Goal: Information Seeking & Learning: Learn about a topic

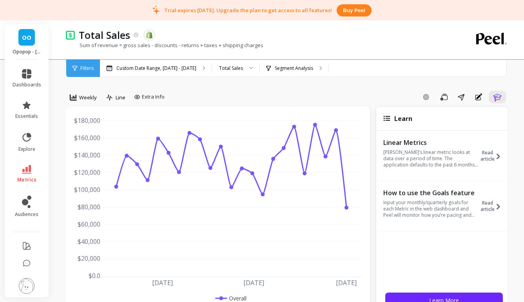
scroll to position [4, 0]
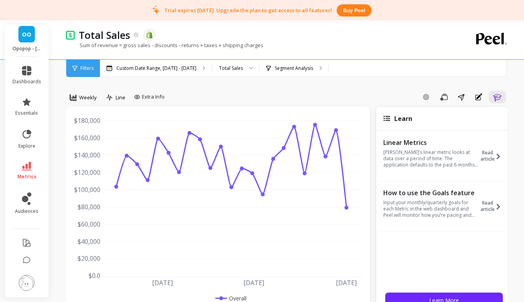
click at [25, 280] on img at bounding box center [27, 283] width 16 height 16
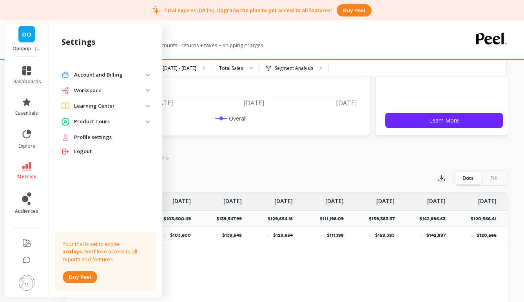
scroll to position [191, 0]
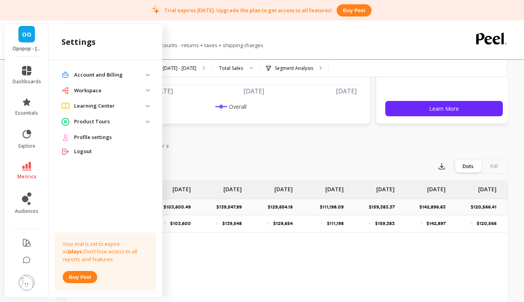
click at [141, 90] on p "Workspace" at bounding box center [110, 91] width 72 height 8
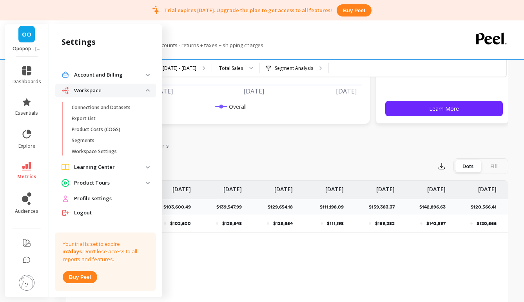
click at [141, 90] on p "Workspace" at bounding box center [110, 91] width 72 height 8
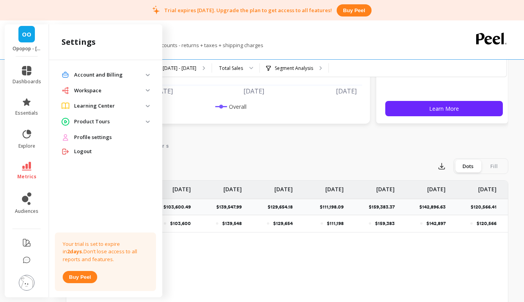
click at [142, 112] on center "Learning Center" at bounding box center [105, 106] width 101 height 14
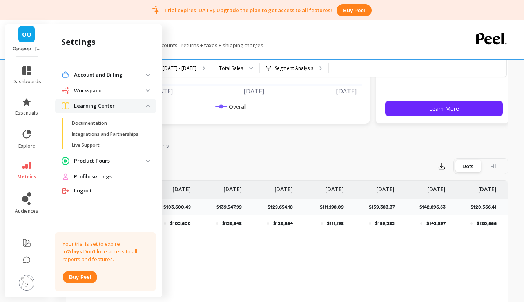
click at [142, 107] on p "Learning Center" at bounding box center [110, 106] width 72 height 8
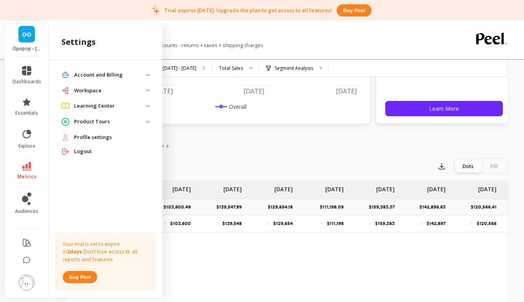
click at [142, 120] on p "Product Tours" at bounding box center [110, 122] width 72 height 8
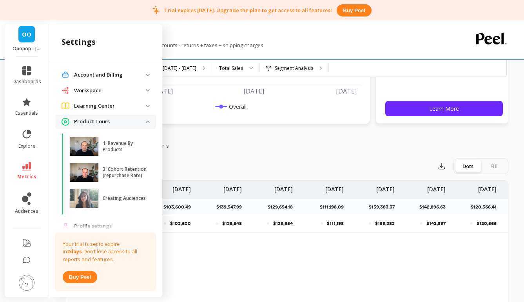
click at [142, 120] on p "Product Tours" at bounding box center [110, 122] width 72 height 8
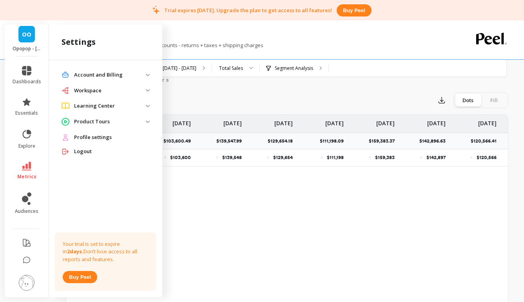
scroll to position [272, 0]
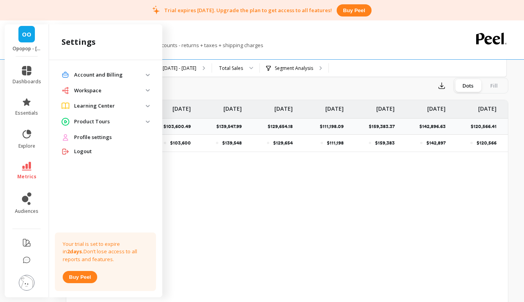
click at [25, 286] on img at bounding box center [27, 283] width 16 height 16
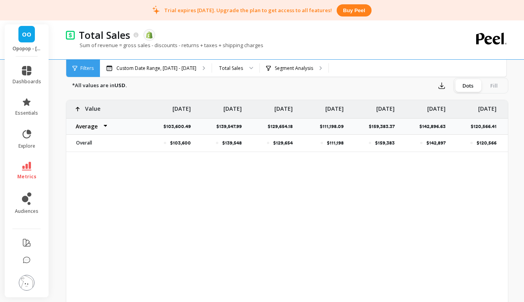
click at [25, 286] on img at bounding box center [27, 283] width 16 height 16
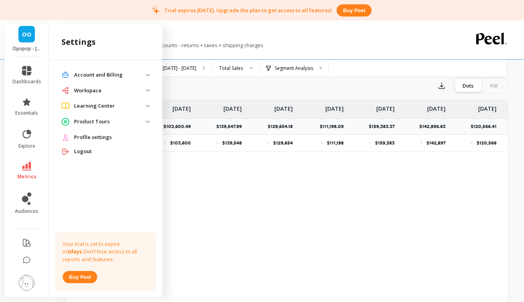
click at [25, 32] on span "OO" at bounding box center [26, 34] width 9 height 9
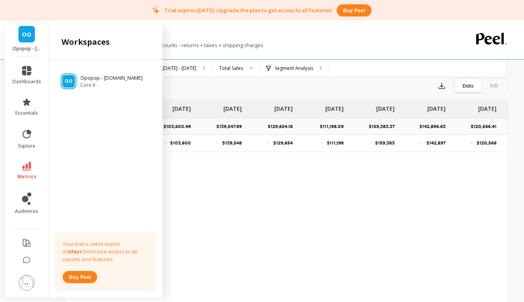
click at [25, 32] on span "OO" at bounding box center [26, 34] width 9 height 9
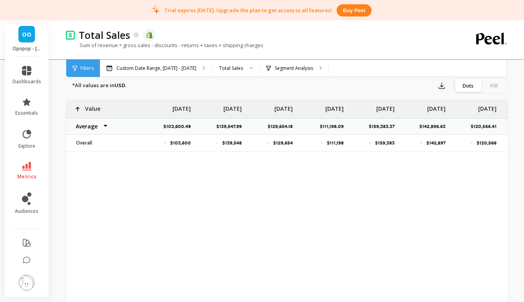
click at [26, 33] on span "OO" at bounding box center [26, 34] width 9 height 9
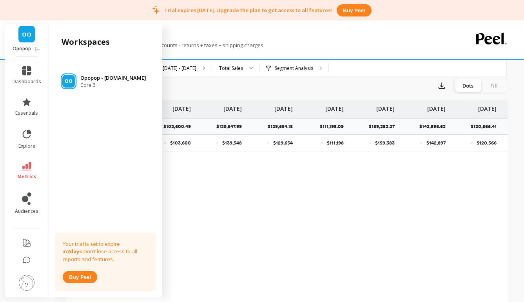
click at [93, 80] on p "Opopop - [DOMAIN_NAME]" at bounding box center [113, 78] width 66 height 8
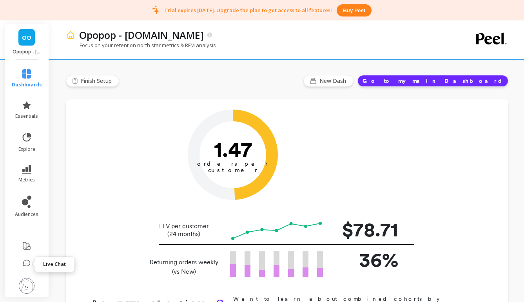
scroll to position [4, 0]
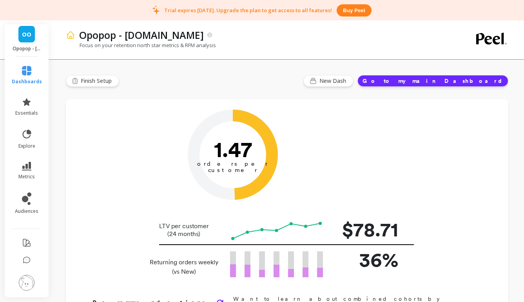
click at [27, 284] on img at bounding box center [27, 283] width 16 height 16
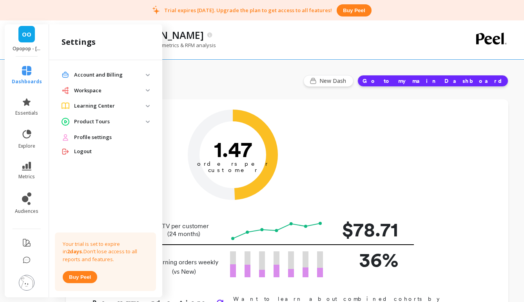
click at [131, 122] on p "Product Tours" at bounding box center [110, 122] width 72 height 8
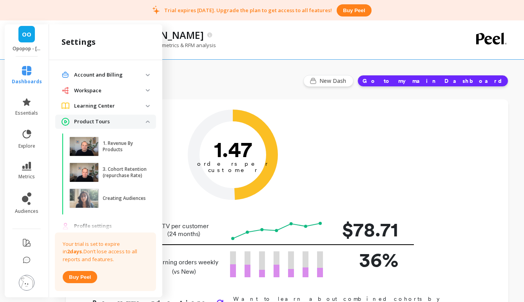
click at [131, 122] on p "Product Tours" at bounding box center [110, 122] width 72 height 8
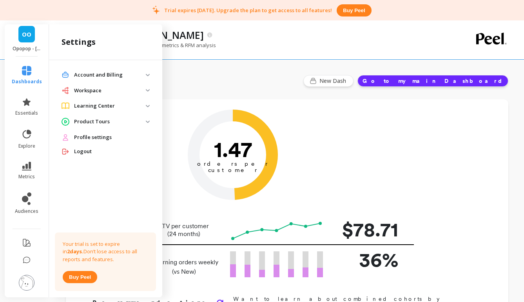
click at [131, 122] on p "Product Tours" at bounding box center [110, 122] width 72 height 8
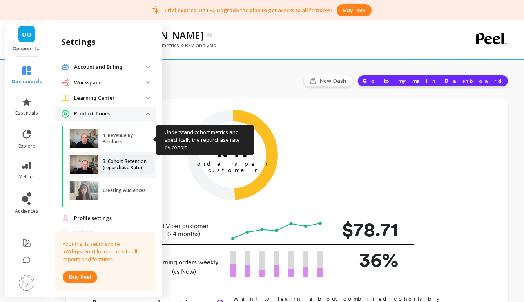
scroll to position [0, 0]
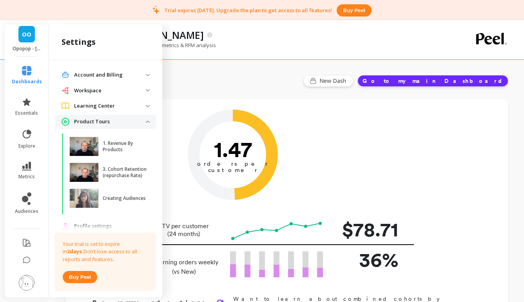
click at [144, 120] on p "Product Tours" at bounding box center [110, 122] width 72 height 8
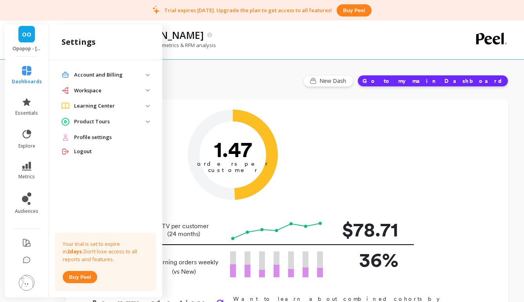
click at [142, 102] on p "Learning Center" at bounding box center [110, 106] width 72 height 8
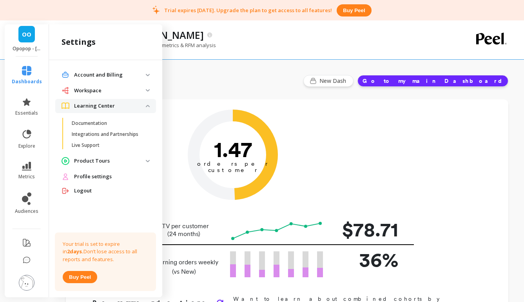
click at [142, 102] on p "Learning Center" at bounding box center [110, 106] width 72 height 8
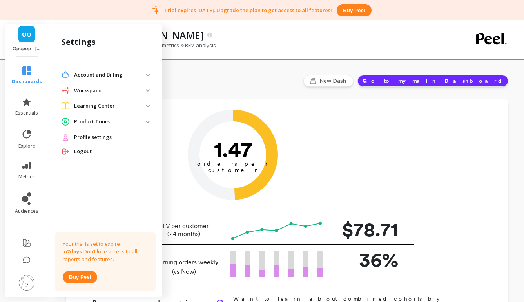
click at [138, 91] on p "Workspace" at bounding box center [110, 91] width 72 height 8
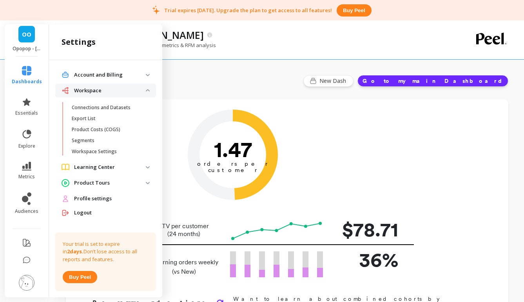
click at [138, 91] on p "Workspace" at bounding box center [110, 91] width 72 height 8
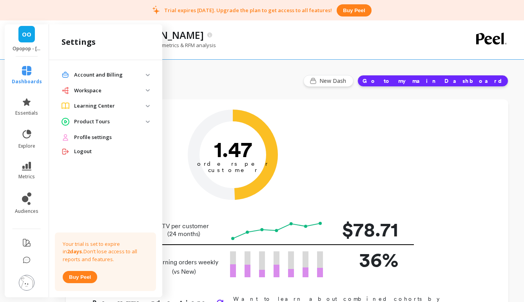
click at [139, 78] on p "Account and Billing" at bounding box center [110, 75] width 72 height 8
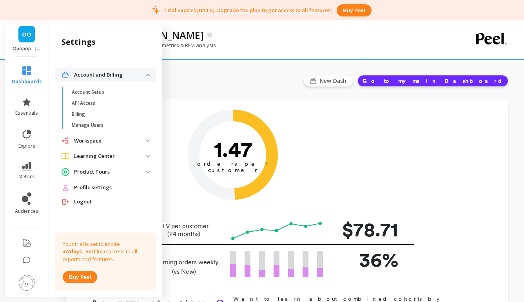
click at [139, 78] on p "Account and Billing" at bounding box center [110, 75] width 72 height 8
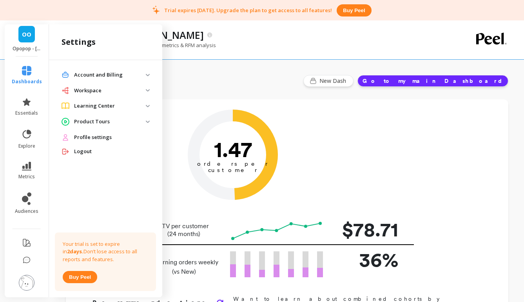
click at [138, 75] on p "Account and Billing" at bounding box center [110, 75] width 72 height 8
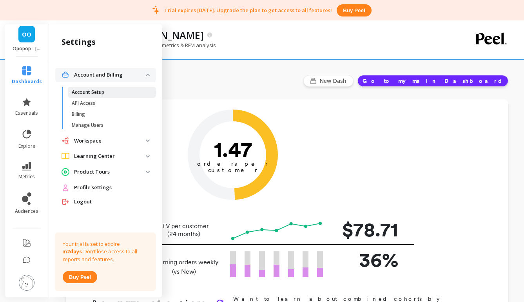
click at [133, 92] on span "Account Setup" at bounding box center [109, 92] width 75 height 6
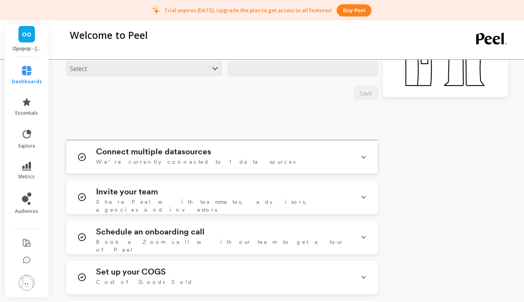
scroll to position [256, 0]
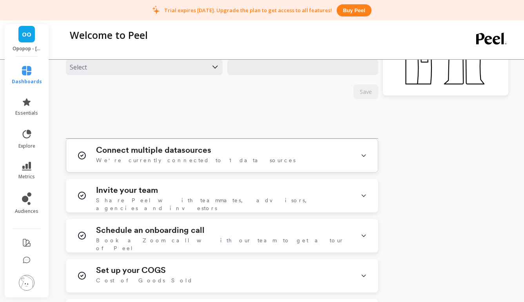
click at [166, 158] on span "We're currently connected to 1 data sources" at bounding box center [196, 160] width 200 height 8
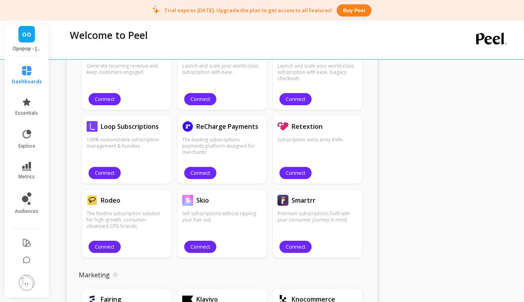
scroll to position [767, 0]
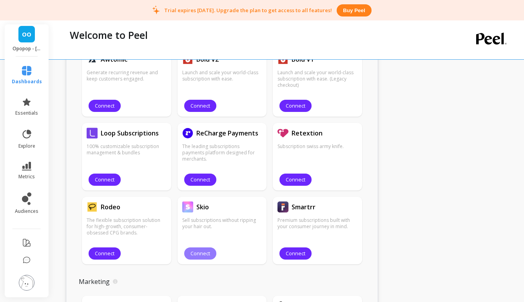
click at [204, 255] on span "Connect" at bounding box center [201, 252] width 20 height 7
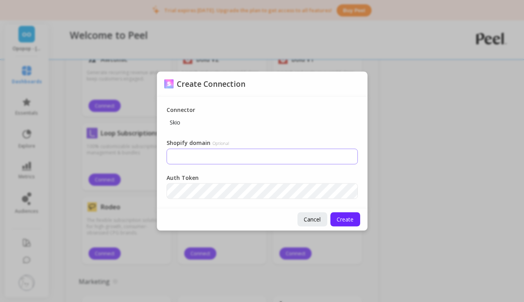
click at [203, 156] on input "Shopify domain Optional" at bounding box center [262, 156] width 191 height 16
click at [199, 160] on input "Shopify domain Optional" at bounding box center [262, 156] width 191 height 16
click at [198, 152] on input "Shopify domain Optional" at bounding box center [262, 156] width 191 height 16
paste input "opopopshop"
drag, startPoint x: 199, startPoint y: 158, endPoint x: 153, endPoint y: 157, distance: 45.9
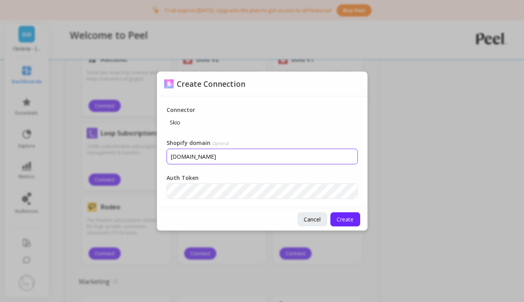
click at [154, 157] on div "Create Connection Connector Skio Shopify domain Optional myshopify.opopopshop.c…" at bounding box center [262, 151] width 524 height 302
click at [220, 155] on input "opopopshop.com" at bounding box center [262, 156] width 191 height 16
type input "opopopshop"
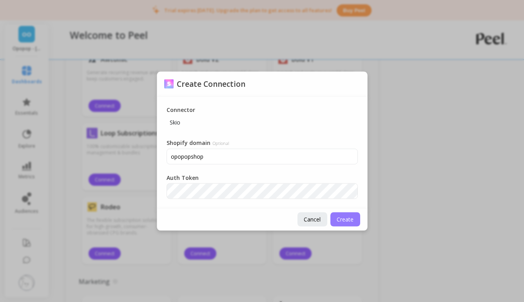
click at [352, 220] on span "Create" at bounding box center [345, 218] width 17 height 7
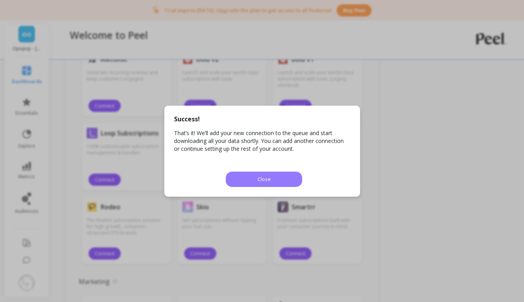
click at [267, 178] on span "Close" at bounding box center [264, 178] width 13 height 7
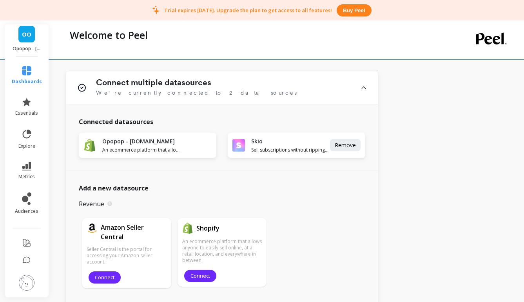
scroll to position [320, 0]
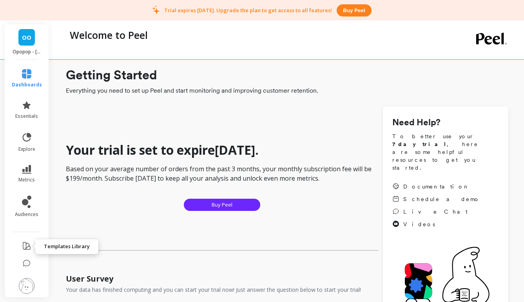
scroll to position [4, 0]
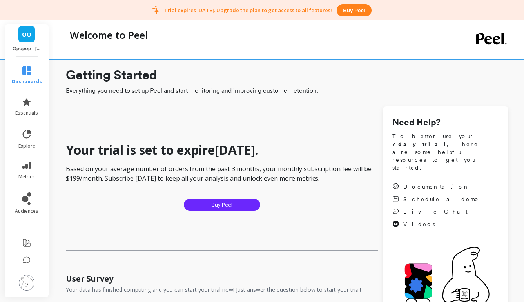
click at [28, 278] on img at bounding box center [27, 283] width 16 height 16
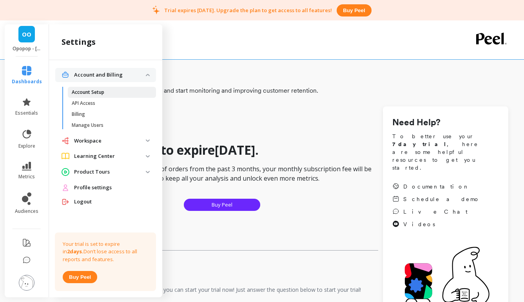
click at [91, 93] on p "Account Setup" at bounding box center [88, 92] width 33 height 6
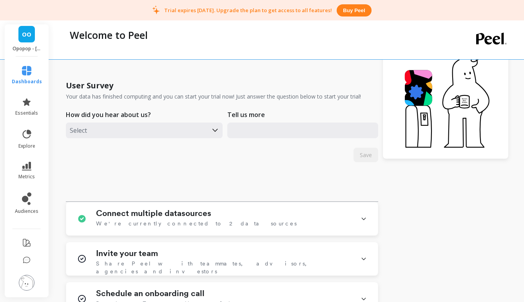
scroll to position [327, 0]
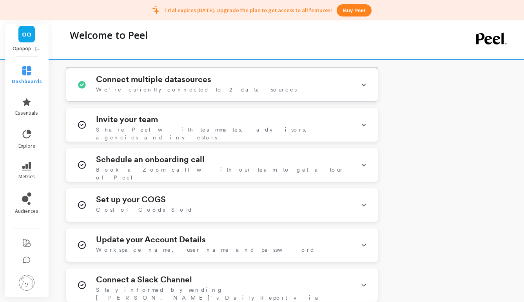
click at [184, 82] on h1 "Connect multiple datasources" at bounding box center [153, 79] width 115 height 9
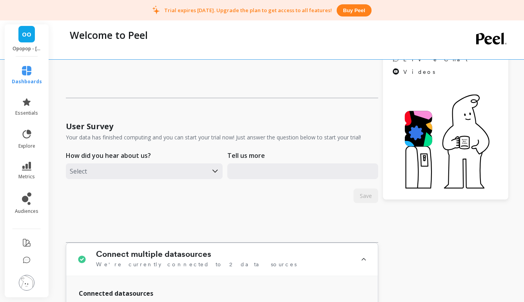
scroll to position [0, 0]
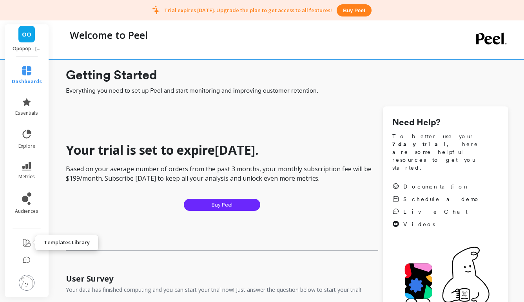
click at [25, 242] on icon at bounding box center [26, 242] width 7 height 7
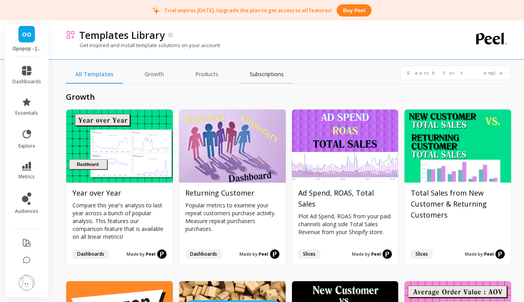
click at [276, 73] on link "Subscriptions" at bounding box center [266, 74] width 53 height 18
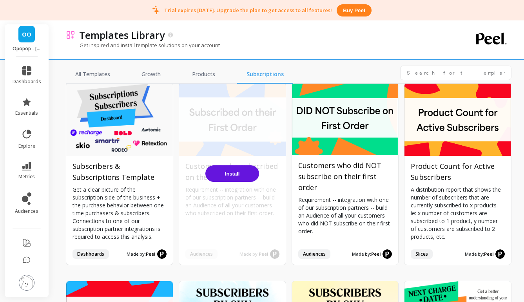
scroll to position [28, 0]
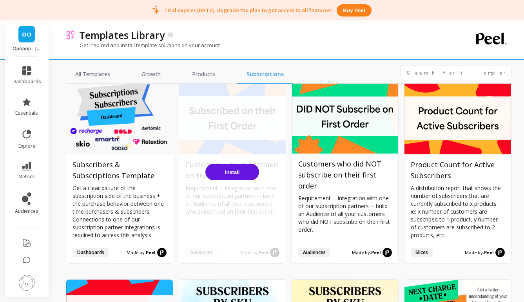
click at [229, 173] on span "Install" at bounding box center [232, 172] width 15 height 6
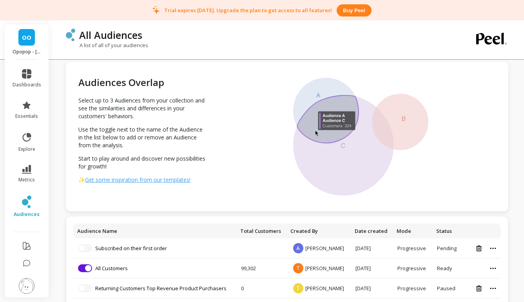
scroll to position [22, 0]
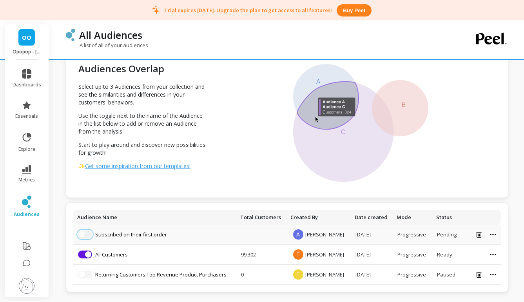
click at [87, 234] on button "button" at bounding box center [85, 234] width 14 height 8
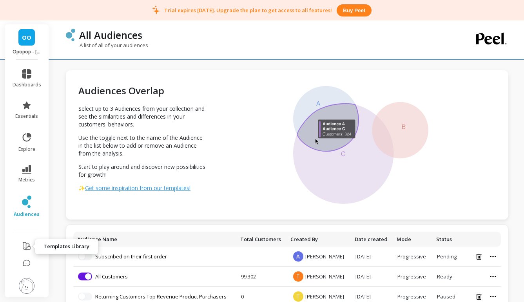
click at [27, 248] on icon at bounding box center [26, 245] width 9 height 9
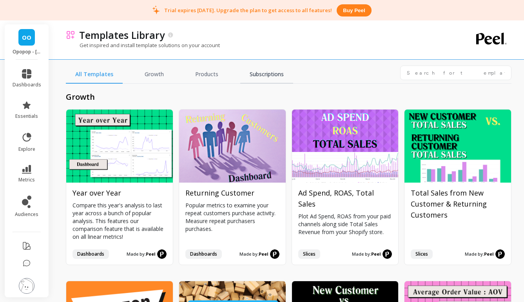
click at [252, 78] on link "Subscriptions" at bounding box center [266, 74] width 53 height 18
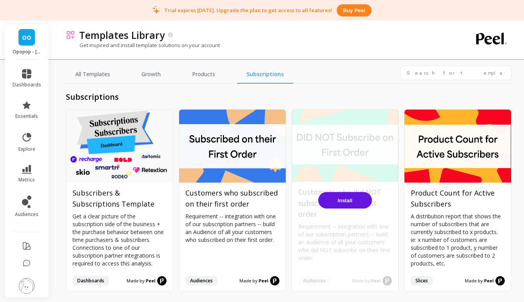
click at [341, 198] on span "Install" at bounding box center [345, 200] width 15 height 6
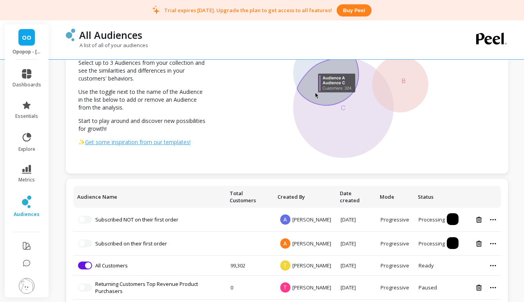
scroll to position [40, 0]
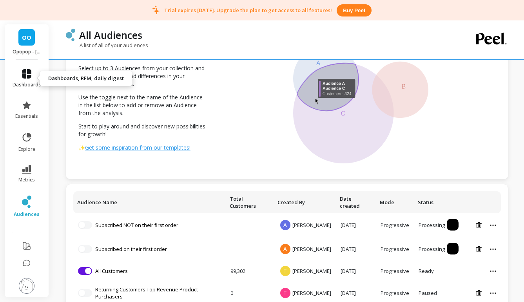
click at [25, 72] on icon at bounding box center [26, 73] width 9 height 9
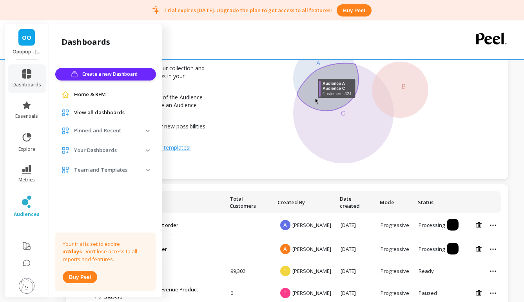
click at [28, 285] on img at bounding box center [27, 286] width 16 height 16
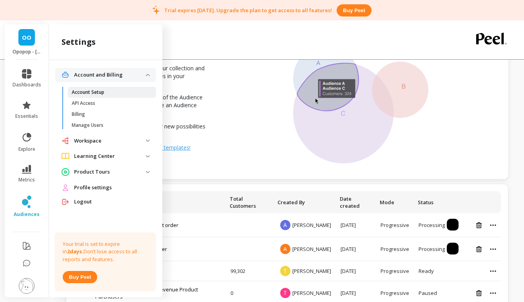
click at [95, 95] on link "Account Setup" at bounding box center [112, 92] width 88 height 11
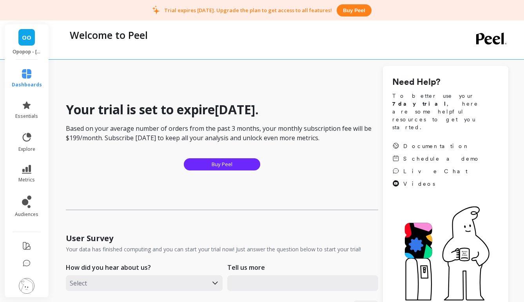
scroll to position [194, 0]
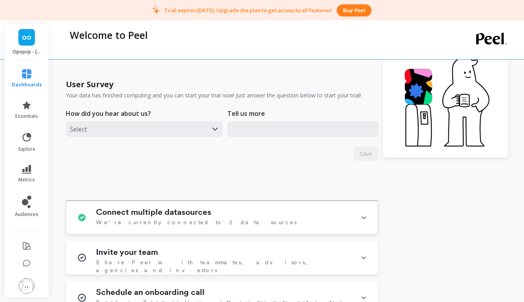
click at [180, 214] on h1 "Connect multiple datasources" at bounding box center [153, 211] width 115 height 9
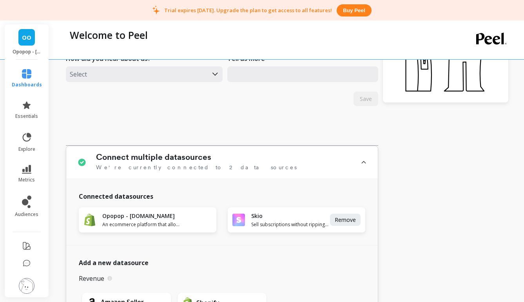
scroll to position [263, 0]
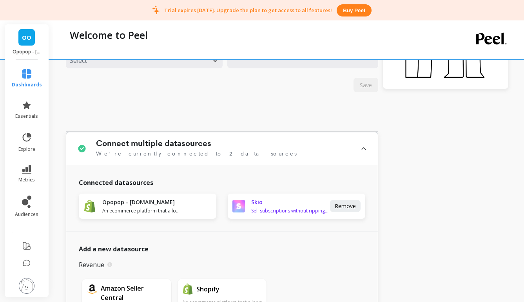
click at [271, 210] on span "Sell subscriptions without ripping your hair out." at bounding box center [289, 210] width 77 height 6
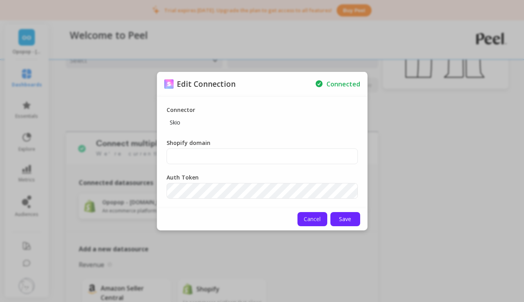
click at [309, 223] on button "Cancel" at bounding box center [313, 219] width 30 height 14
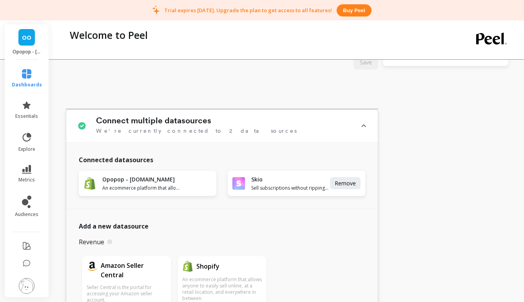
scroll to position [274, 0]
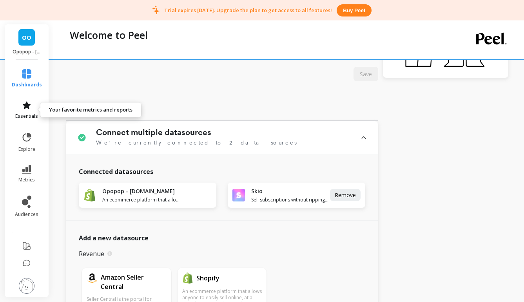
click at [29, 110] on link "essentials" at bounding box center [27, 109] width 30 height 19
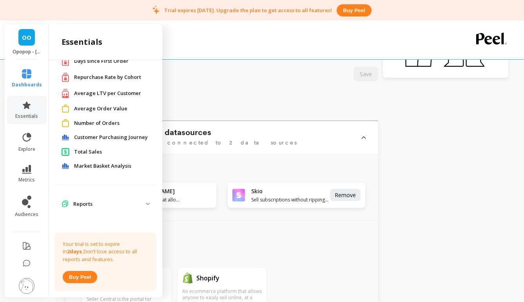
scroll to position [275, 0]
click at [118, 205] on p "Reports" at bounding box center [109, 204] width 73 height 8
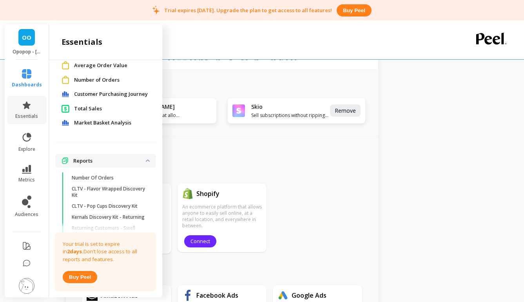
scroll to position [0, 0]
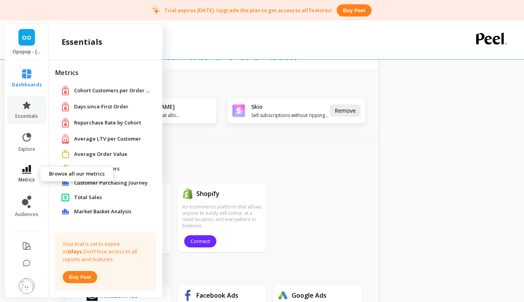
click at [27, 169] on icon at bounding box center [26, 169] width 9 height 9
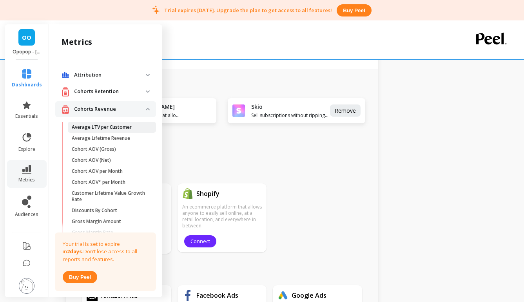
click at [103, 128] on p "Average LTV per Customer" at bounding box center [102, 127] width 60 height 6
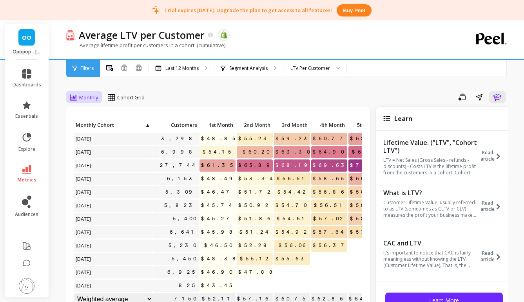
click at [94, 97] on span "Monthly" at bounding box center [88, 97] width 19 height 7
click at [193, 91] on div "Save Share Learn" at bounding box center [329, 97] width 358 height 13
click at [318, 65] on div "LTV Per Customer" at bounding box center [311, 67] width 40 height 7
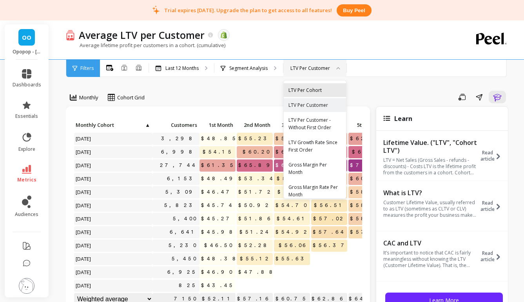
click at [317, 90] on div "LTV Per Cohort" at bounding box center [315, 89] width 53 height 7
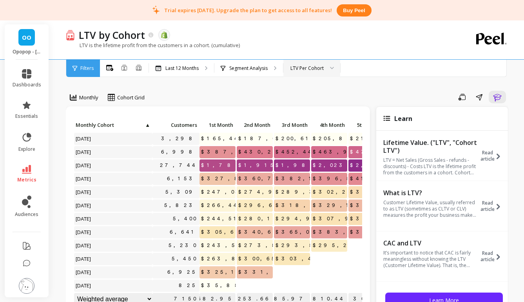
click at [320, 69] on div "LTV Per Cohort" at bounding box center [307, 67] width 33 height 7
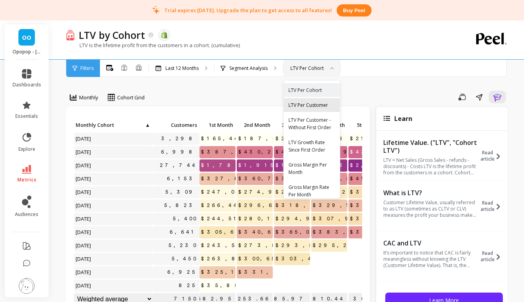
click at [317, 107] on div "LTV Per Customer" at bounding box center [312, 104] width 47 height 7
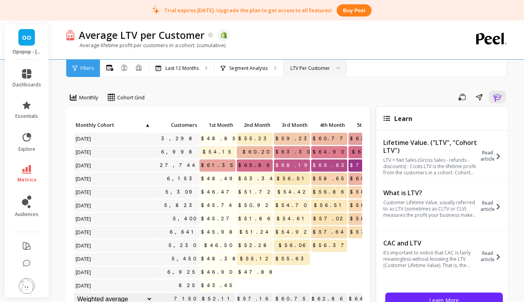
scroll to position [0, 0]
click at [249, 70] on p "Segment Analysis" at bounding box center [248, 68] width 38 height 6
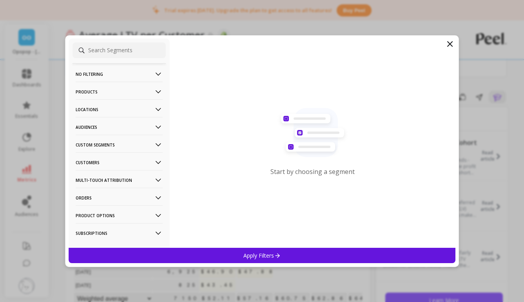
click at [451, 46] on icon at bounding box center [449, 43] width 9 height 9
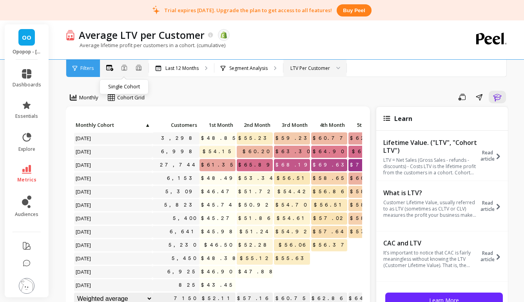
click at [125, 69] on icon at bounding box center [124, 67] width 5 height 6
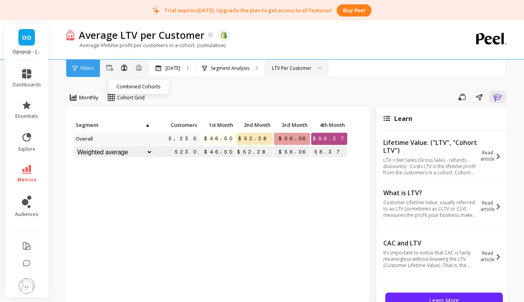
click at [136, 66] on icon at bounding box center [138, 67] width 7 height 7
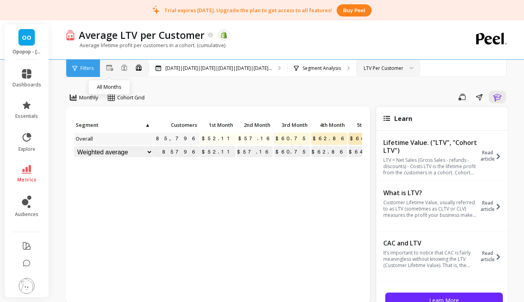
click at [107, 66] on icon at bounding box center [109, 68] width 7 height 6
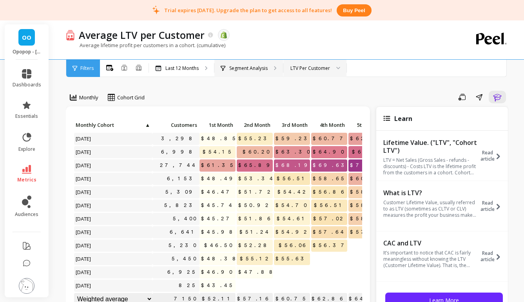
click at [269, 67] on div "Segment Analysis" at bounding box center [249, 68] width 69 height 17
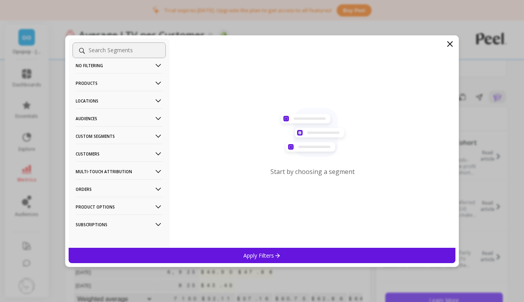
scroll to position [13, 0]
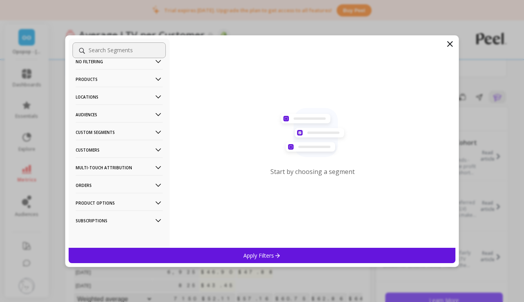
click at [138, 218] on p "Subscriptions" at bounding box center [119, 220] width 87 height 20
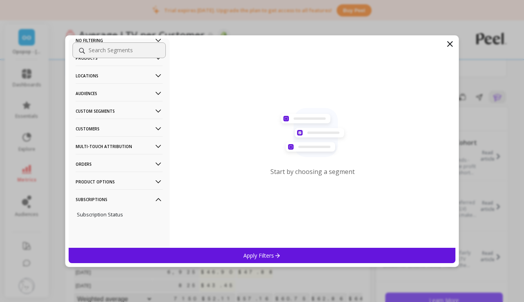
click at [140, 199] on p "Subscriptions" at bounding box center [119, 199] width 87 height 20
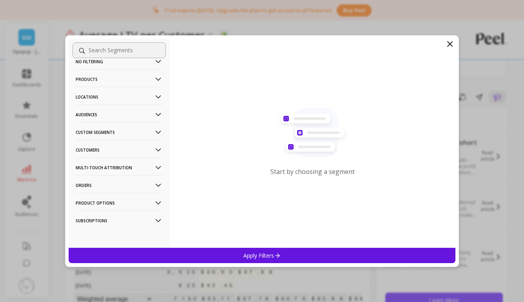
click at [451, 45] on icon at bounding box center [449, 43] width 9 height 9
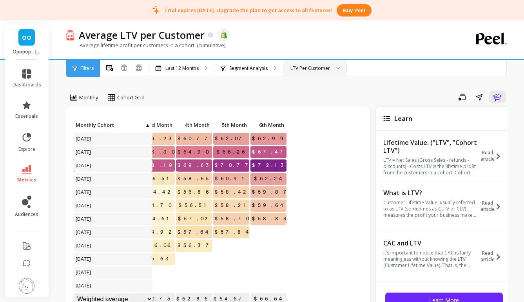
scroll to position [0, 0]
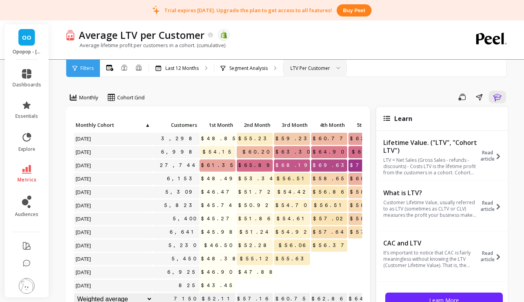
click at [325, 72] on div "LTV Per Customer" at bounding box center [315, 68] width 63 height 17
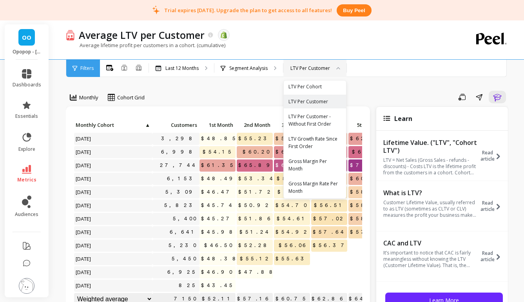
scroll to position [6, 0]
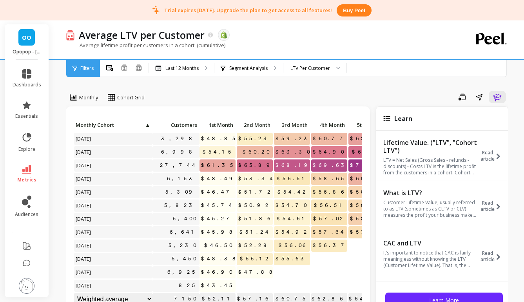
click at [397, 65] on div "All Months Single Cohort Combined Cohorts Last 12 Months Segment Analysis optio…" at bounding box center [320, 68] width 440 height 17
click at [28, 137] on icon at bounding box center [27, 137] width 9 height 9
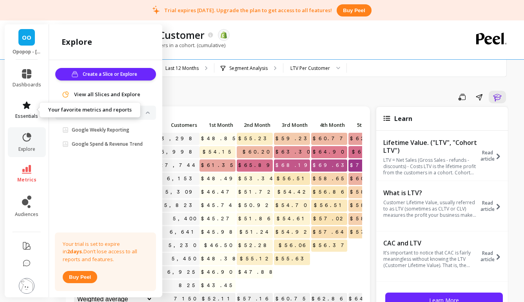
click at [27, 107] on icon at bounding box center [27, 104] width 8 height 7
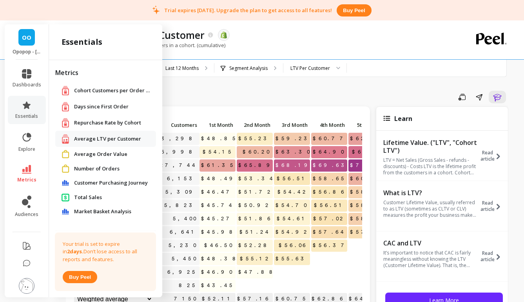
scroll to position [12, 0]
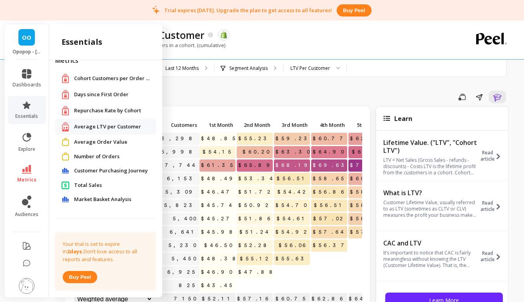
click at [92, 185] on span "Total Sales" at bounding box center [88, 185] width 28 height 8
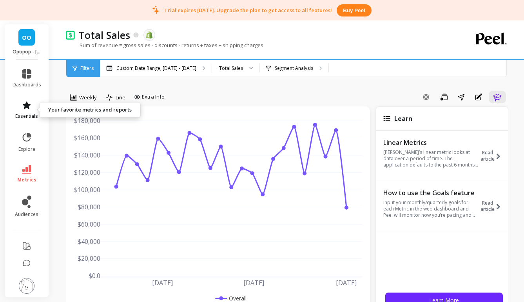
click at [26, 107] on icon at bounding box center [27, 104] width 8 height 7
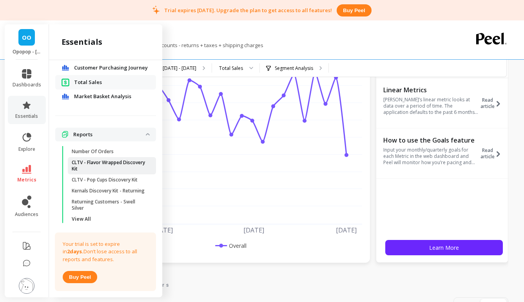
scroll to position [130, 0]
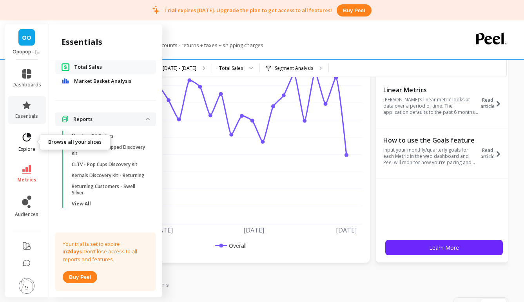
click at [26, 139] on icon at bounding box center [26, 137] width 11 height 11
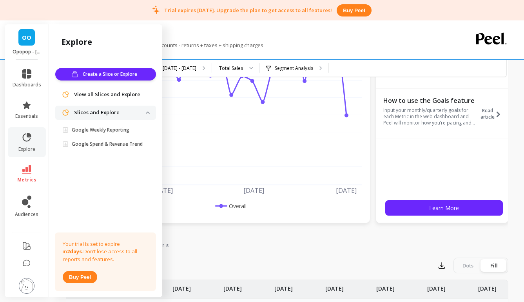
scroll to position [101, 0]
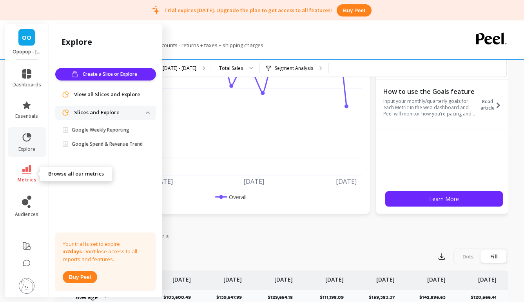
click at [29, 167] on icon at bounding box center [26, 169] width 9 height 9
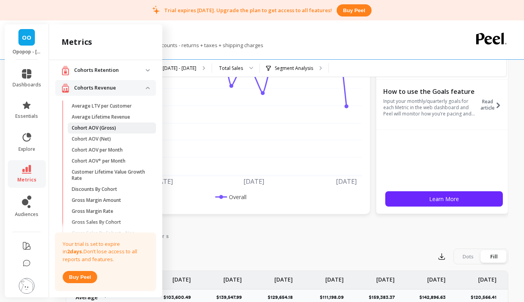
scroll to position [23, 0]
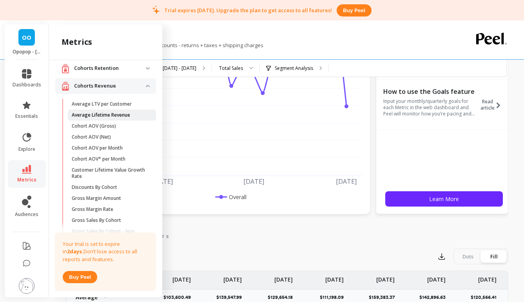
click at [117, 115] on p "Average Lifetime Revenue" at bounding box center [101, 115] width 58 height 6
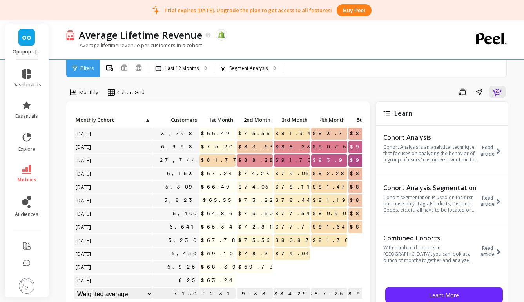
scroll to position [5, 0]
click at [208, 35] on icon at bounding box center [208, 35] width 7 height 7
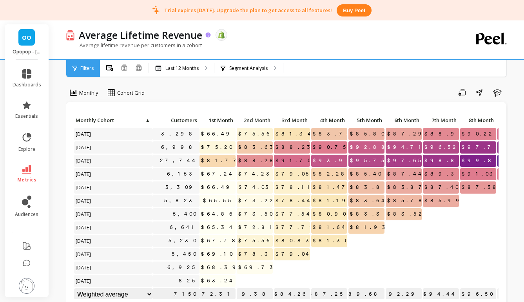
click at [208, 35] on icon at bounding box center [208, 35] width 7 height 7
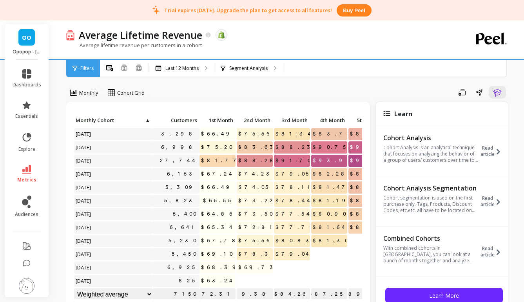
click at [237, 92] on div "Save Share Learn" at bounding box center [329, 92] width 358 height 13
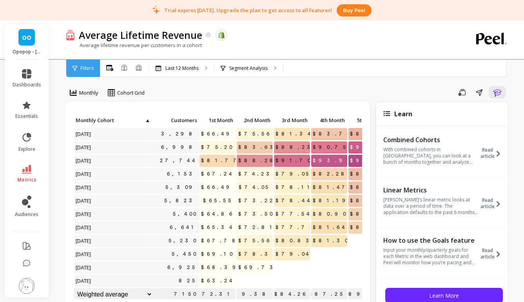
scroll to position [0, 0]
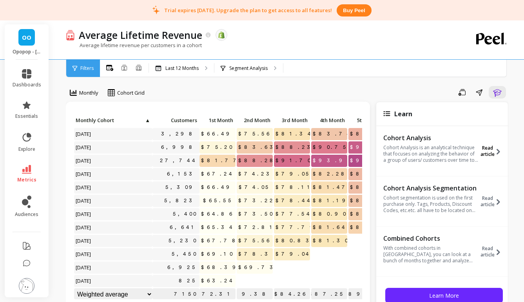
click at [492, 156] on span "Read article" at bounding box center [488, 151] width 14 height 13
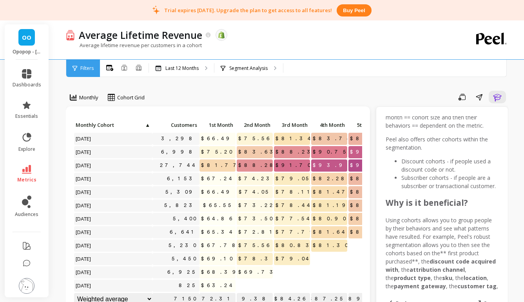
scroll to position [328, 0]
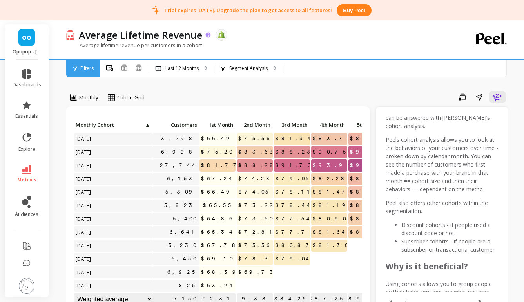
click at [207, 35] on icon at bounding box center [208, 35] width 7 height 7
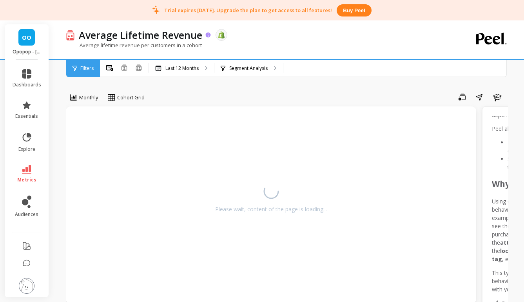
scroll to position [287, 0]
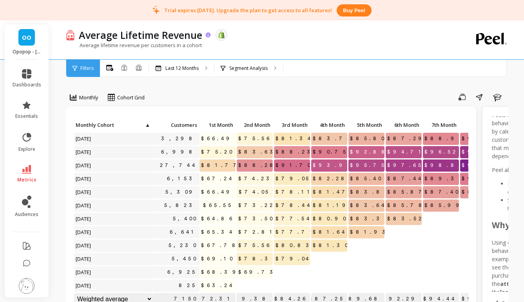
click at [209, 35] on icon at bounding box center [208, 34] width 5 height 5
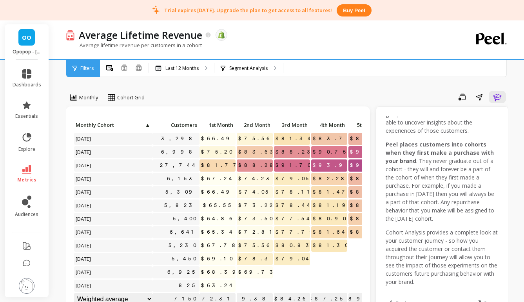
scroll to position [0, 0]
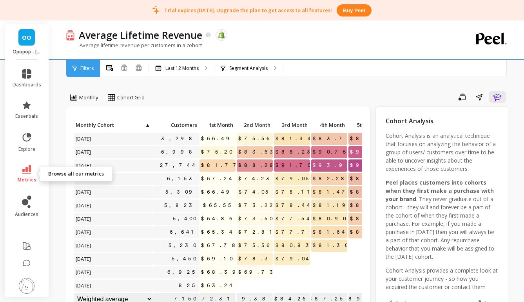
click at [29, 171] on icon at bounding box center [26, 169] width 9 height 9
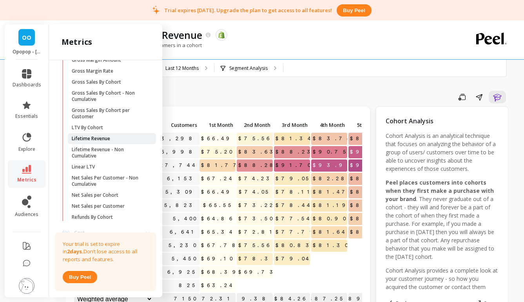
scroll to position [162, 0]
click at [112, 197] on p "Net Sales per Cohort" at bounding box center [95, 194] width 47 height 6
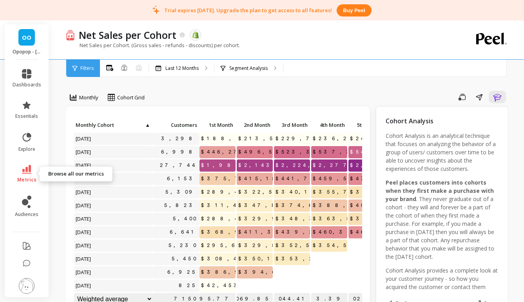
click at [31, 173] on link "metrics" at bounding box center [27, 174] width 29 height 18
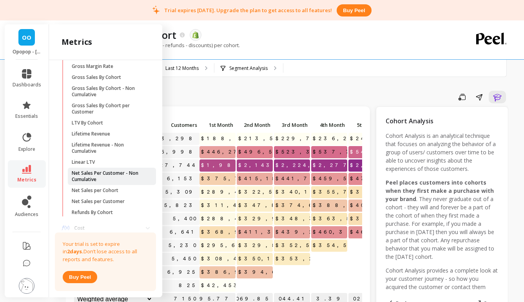
scroll to position [171, 0]
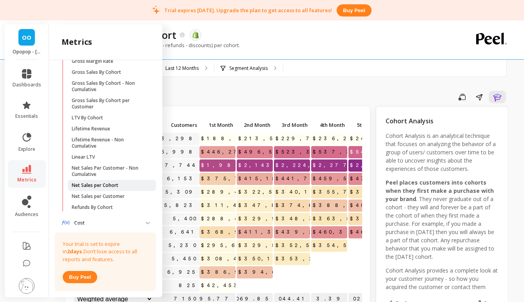
click at [115, 189] on link "Net Sales per Cohort" at bounding box center [112, 185] width 88 height 11
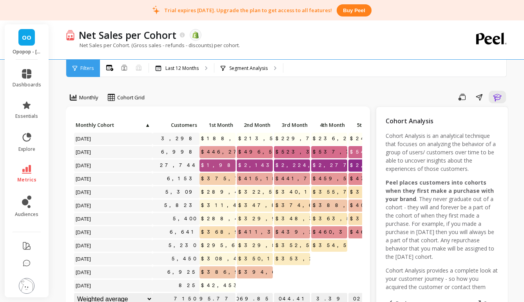
scroll to position [0, 0]
click at [31, 173] on icon at bounding box center [26, 169] width 9 height 9
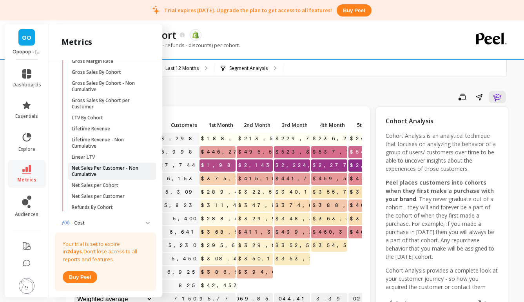
scroll to position [176, 0]
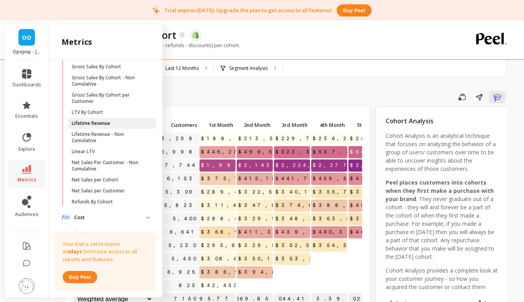
click at [95, 124] on p "Lifetime Revenue" at bounding box center [91, 123] width 38 height 6
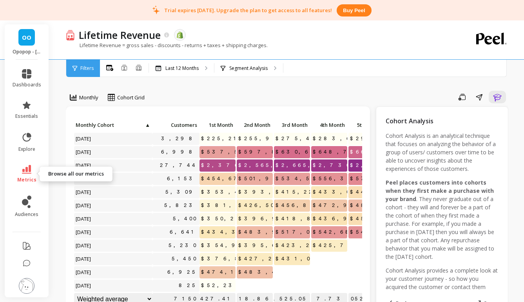
click at [27, 175] on link "metrics" at bounding box center [27, 174] width 29 height 18
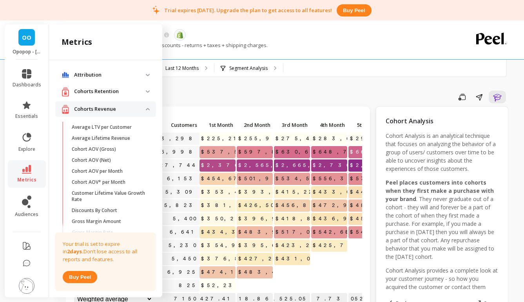
scroll to position [176, 0]
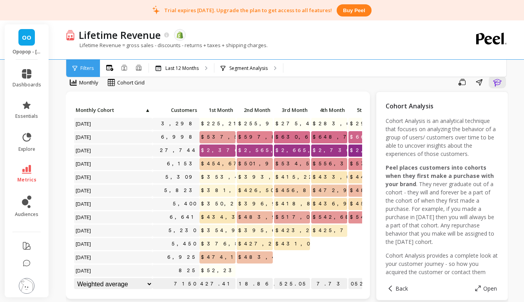
scroll to position [7, 0]
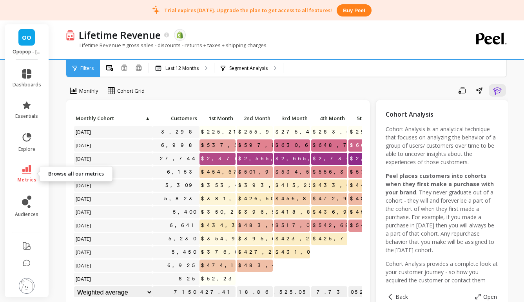
click at [30, 175] on link "metrics" at bounding box center [27, 174] width 29 height 18
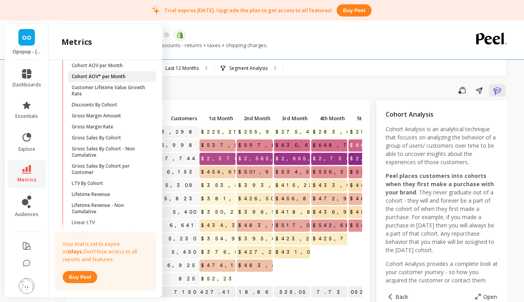
scroll to position [142, 0]
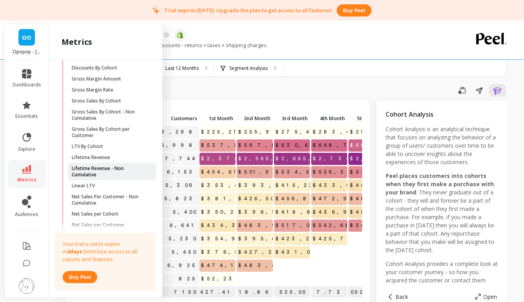
click at [114, 171] on p "Lifetime Revenue - Non Cumulative" at bounding box center [109, 171] width 75 height 13
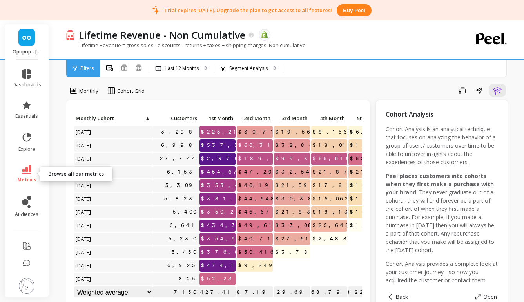
click at [31, 170] on link "metrics" at bounding box center [27, 174] width 29 height 18
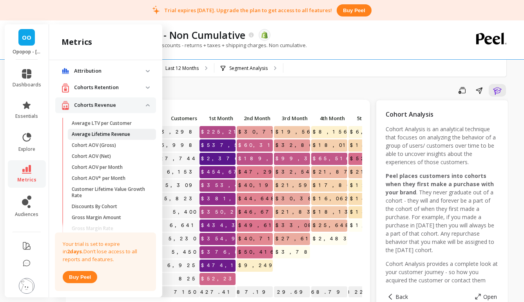
scroll to position [4, 0]
click at [121, 123] on p "Average LTV per Customer" at bounding box center [102, 123] width 60 height 6
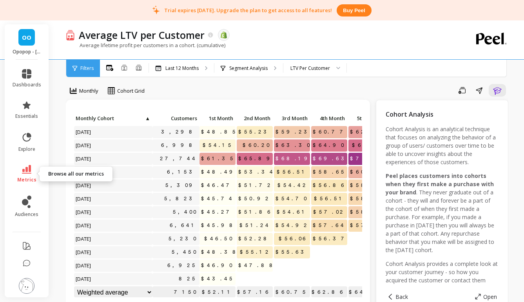
click at [28, 170] on icon at bounding box center [26, 169] width 9 height 9
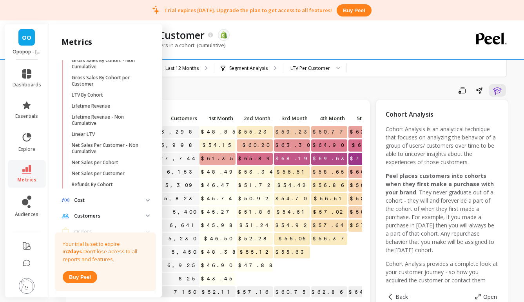
scroll to position [195, 0]
click at [101, 107] on p "Lifetime Revenue" at bounding box center [91, 105] width 38 height 6
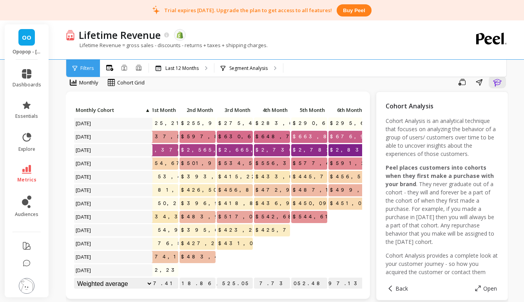
scroll to position [0, 62]
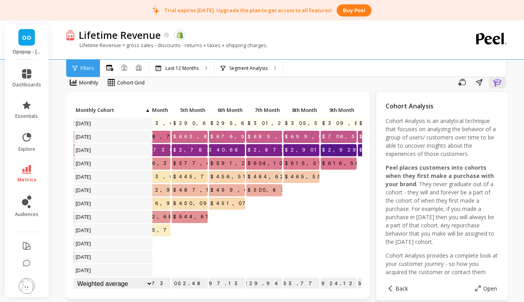
scroll to position [0, 195]
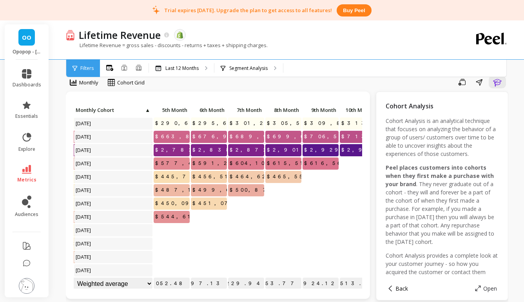
click at [396, 290] on span "Back" at bounding box center [402, 287] width 13 height 7
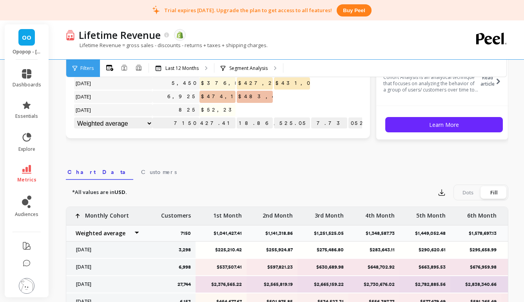
scroll to position [171, 0]
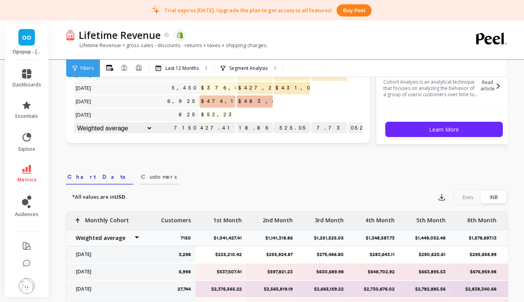
click at [140, 180] on link "Customers" at bounding box center [159, 175] width 39 height 18
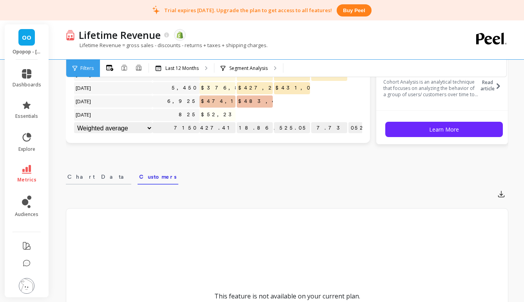
click at [80, 176] on span "Chart Data" at bounding box center [98, 177] width 62 height 8
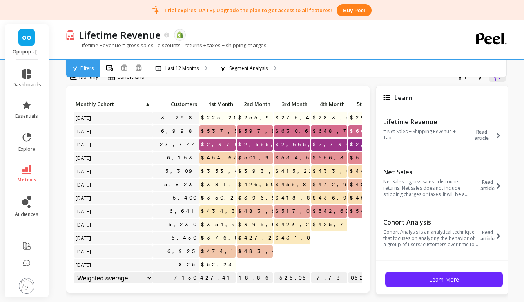
scroll to position [0, 0]
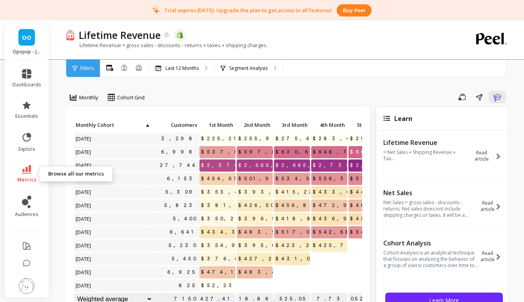
click at [28, 174] on link "metrics" at bounding box center [27, 174] width 29 height 18
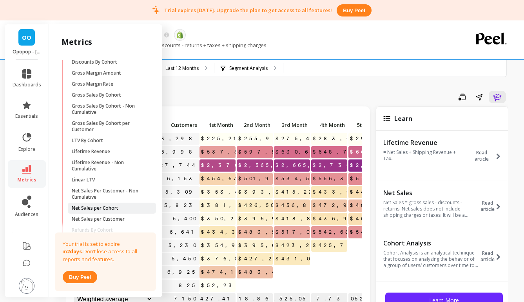
scroll to position [147, 0]
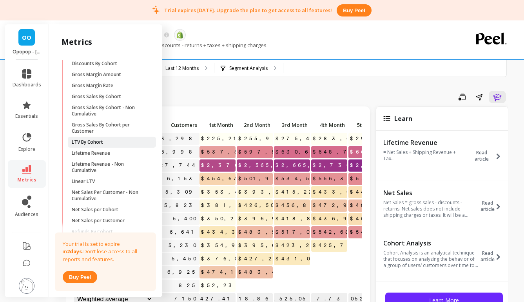
click at [114, 144] on span "LTV By Cohort" at bounding box center [109, 142] width 75 height 6
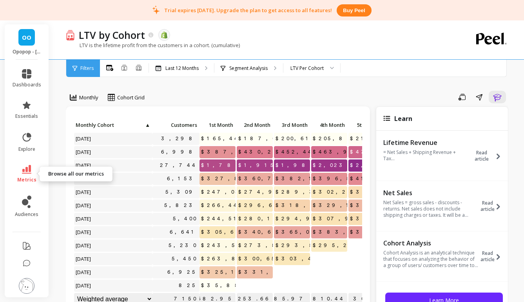
click at [29, 172] on icon at bounding box center [26, 169] width 9 height 9
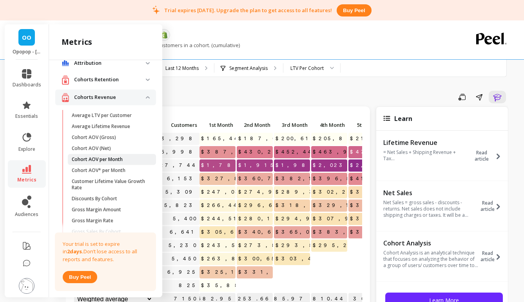
scroll to position [14, 0]
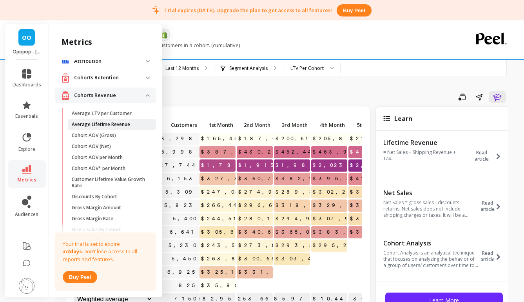
click at [108, 125] on p "Average Lifetime Revenue" at bounding box center [101, 124] width 58 height 6
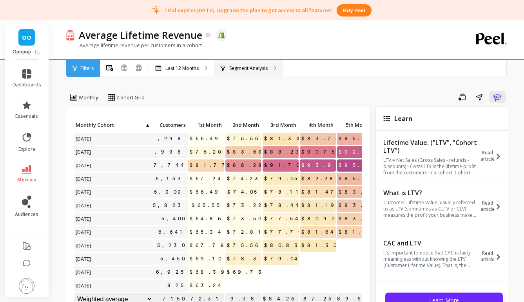
scroll to position [0, 12]
click at [207, 35] on icon at bounding box center [208, 35] width 7 height 7
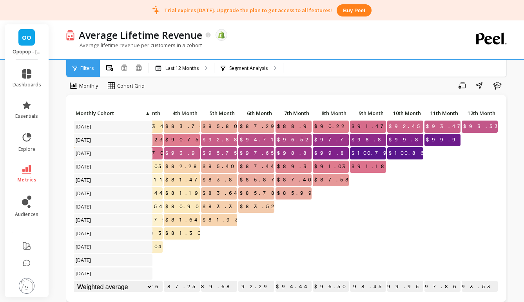
scroll to position [0, 0]
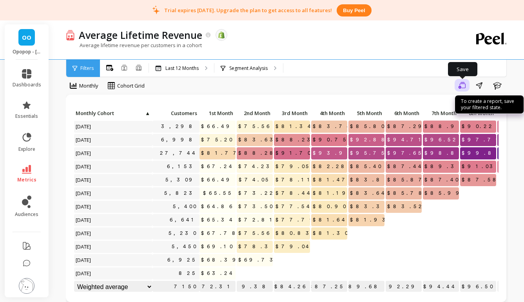
click at [461, 89] on button "Save" at bounding box center [462, 85] width 15 height 13
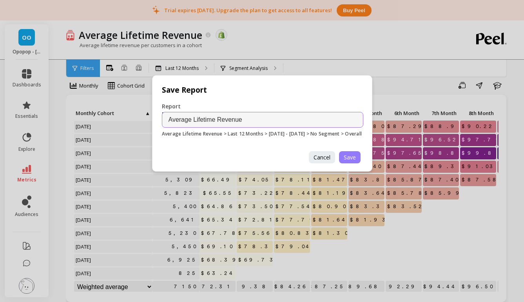
click at [352, 161] on span "Save" at bounding box center [350, 156] width 12 height 7
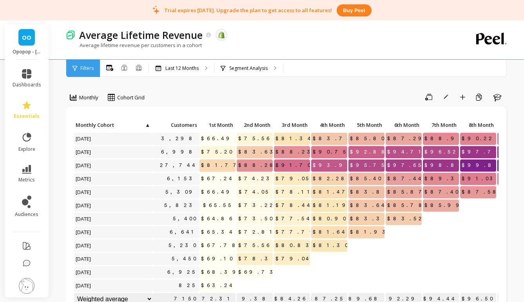
click at [258, 70] on p "Segment Analysis" at bounding box center [248, 68] width 38 height 6
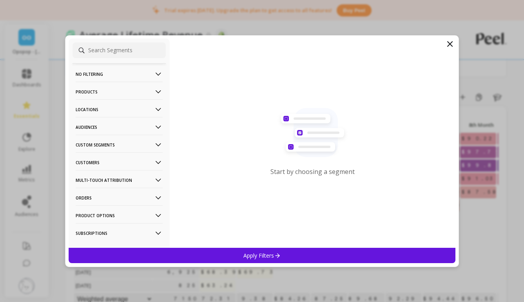
click at [138, 76] on p "No filtering" at bounding box center [119, 74] width 87 height 20
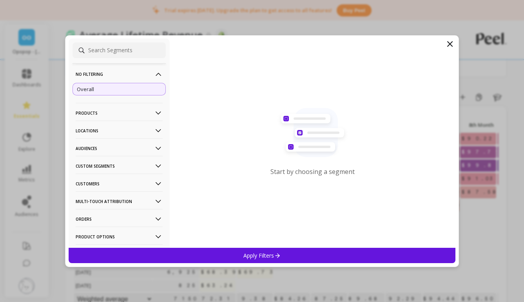
click at [124, 89] on div "Overall" at bounding box center [119, 89] width 93 height 13
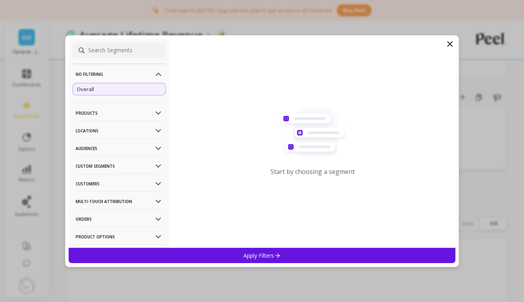
click at [131, 115] on p "Products" at bounding box center [119, 113] width 87 height 20
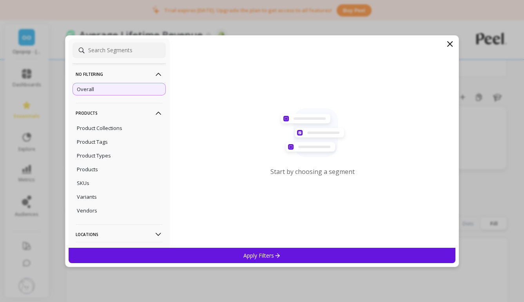
click at [132, 113] on p "Products" at bounding box center [119, 113] width 87 height 20
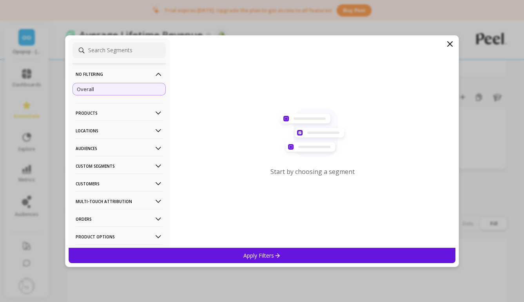
click at [138, 131] on p "Locations" at bounding box center [119, 130] width 87 height 20
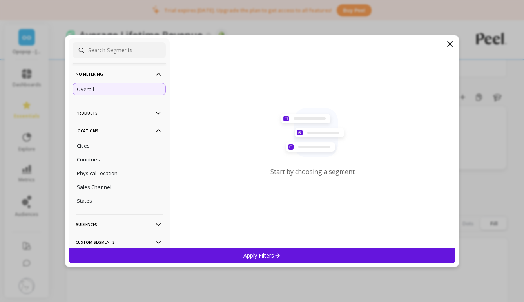
click at [138, 131] on p "Locations" at bounding box center [119, 130] width 87 height 20
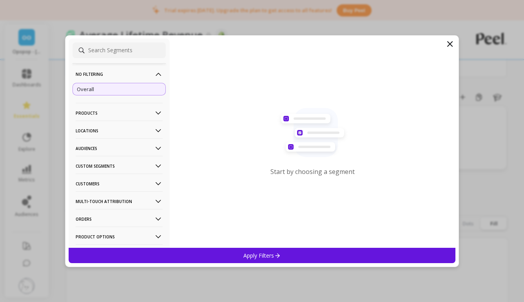
click at [140, 151] on p "Audiences" at bounding box center [119, 148] width 87 height 20
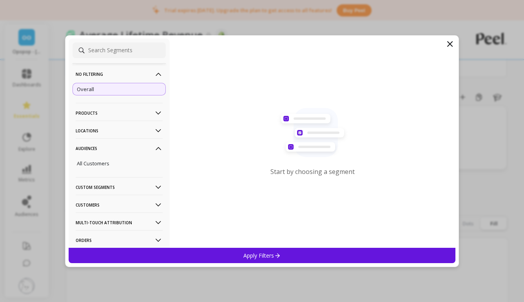
click at [140, 151] on p "Audiences" at bounding box center [119, 148] width 87 height 20
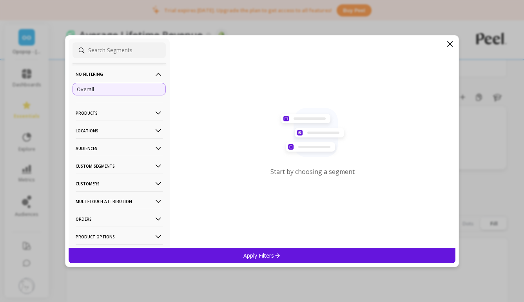
click at [142, 172] on p "Custom Segments" at bounding box center [119, 166] width 87 height 20
click at [142, 169] on p "Custom Segments" at bounding box center [119, 166] width 87 height 20
click at [138, 146] on p "Audiences" at bounding box center [119, 148] width 87 height 20
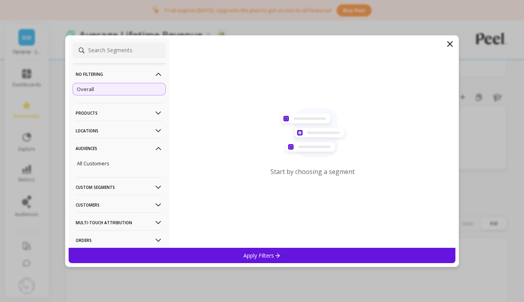
click at [135, 152] on p "Audiences" at bounding box center [119, 148] width 87 height 20
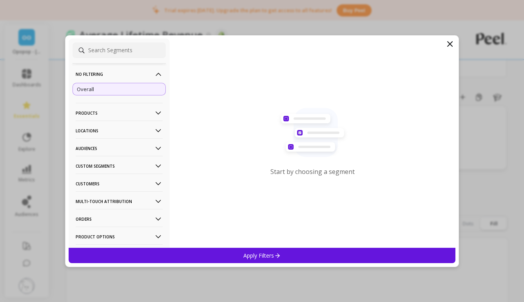
click at [133, 185] on p "Customers" at bounding box center [119, 183] width 87 height 20
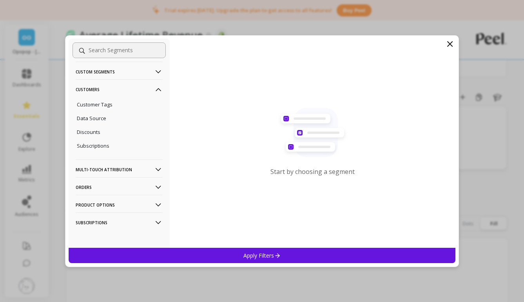
scroll to position [98, 0]
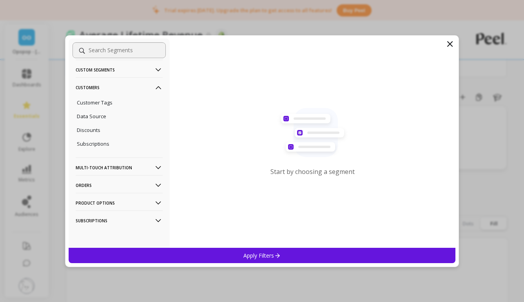
click at [133, 174] on p "Multi-Touch Attribution" at bounding box center [119, 167] width 87 height 20
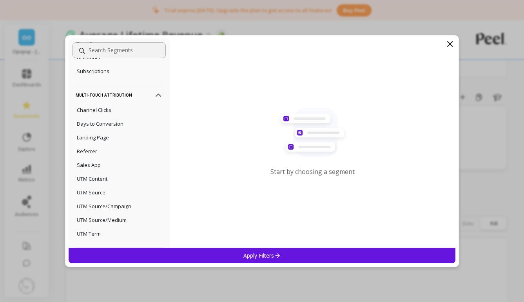
scroll to position [162, 0]
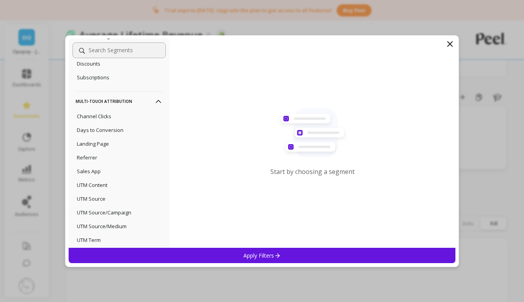
click at [129, 99] on p "Multi-Touch Attribution" at bounding box center [119, 101] width 87 height 20
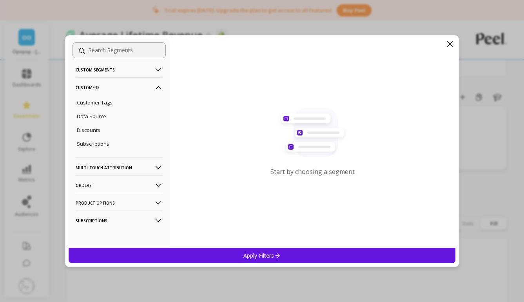
scroll to position [98, 0]
click at [144, 200] on p "Product Options" at bounding box center [119, 203] width 87 height 20
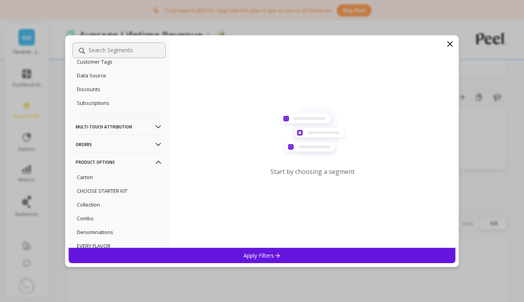
scroll to position [120, 0]
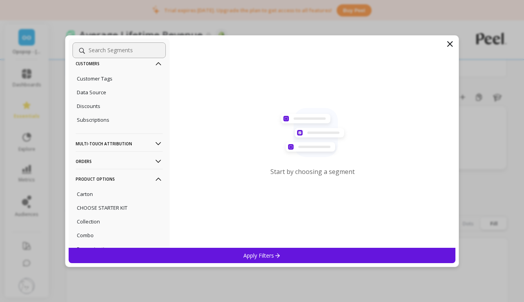
click at [132, 178] on p "Product Options" at bounding box center [119, 179] width 87 height 20
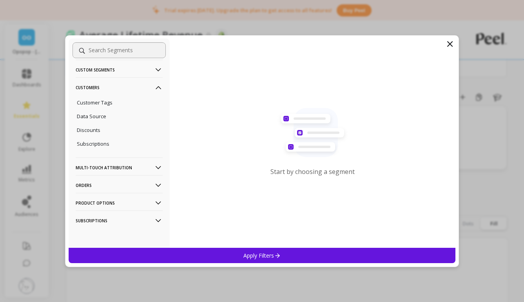
click at [130, 216] on p "Subscriptions" at bounding box center [119, 220] width 87 height 20
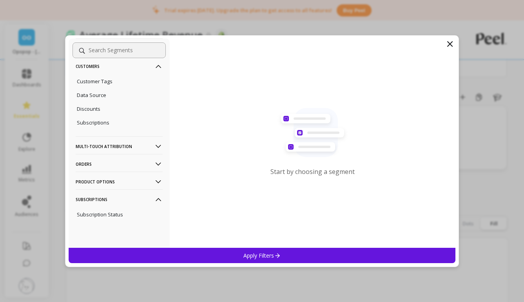
click at [128, 203] on p "Subscriptions" at bounding box center [119, 199] width 87 height 20
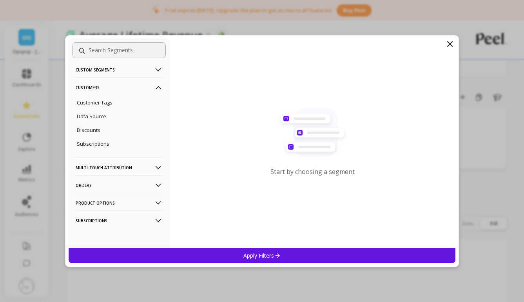
scroll to position [89, 0]
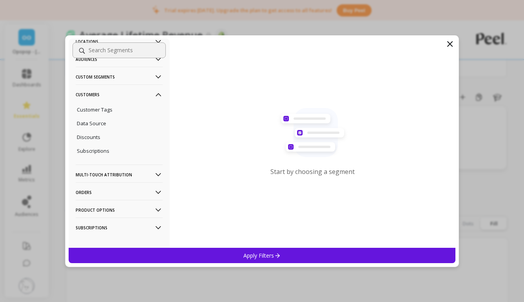
click at [449, 45] on icon at bounding box center [450, 44] width 5 height 5
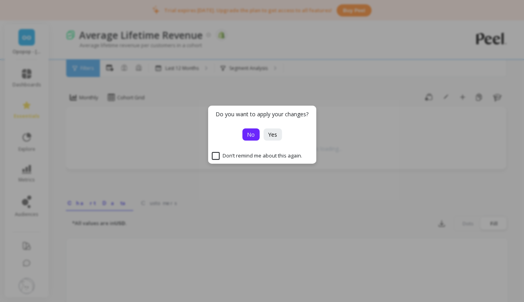
click at [254, 135] on span "No" at bounding box center [251, 134] width 8 height 7
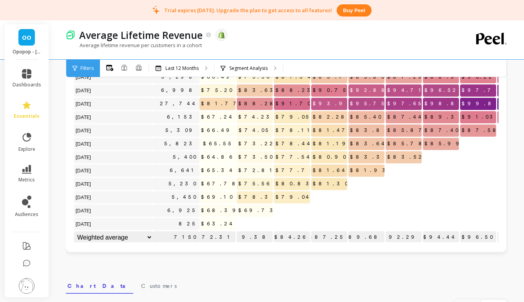
scroll to position [0, 0]
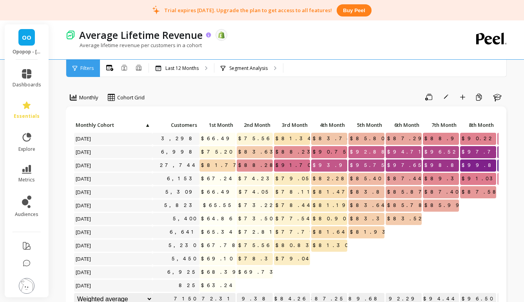
click at [207, 35] on icon at bounding box center [208, 34] width 5 height 5
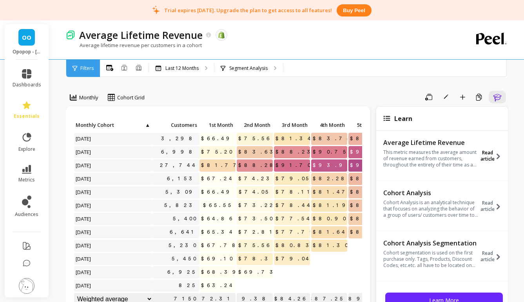
click at [488, 158] on span "Read article" at bounding box center [488, 155] width 14 height 13
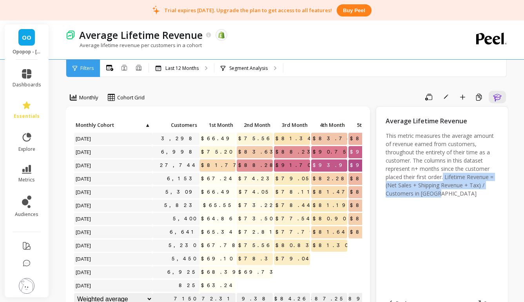
drag, startPoint x: 445, startPoint y: 176, endPoint x: 490, endPoint y: 191, distance: 47.6
click at [490, 191] on p "This metric measures the average amount of revenue earned from customers, throu…" at bounding box center [442, 164] width 113 height 66
copy p "Lifetime Revenue = (Net Sales + Shipping Revenue + Tax) / Customers in [GEOGRAP…"
